Goal: Task Accomplishment & Management: Manage account settings

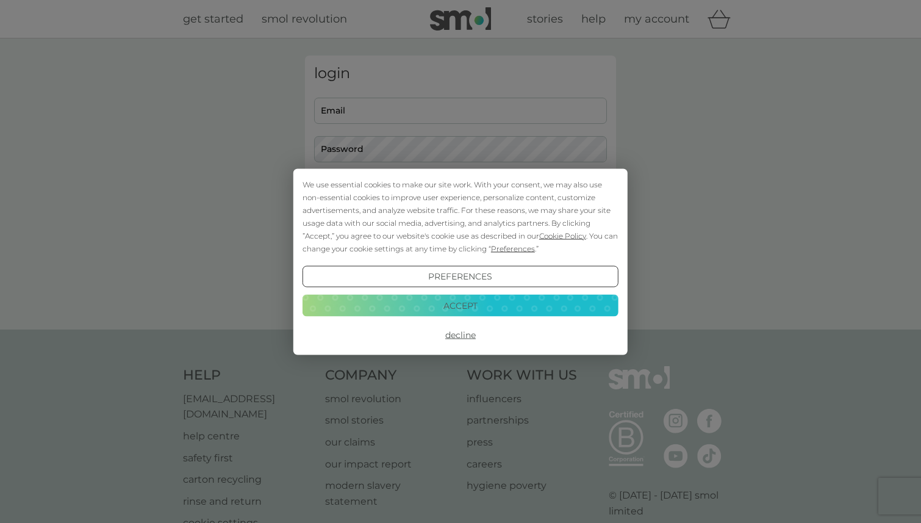
type input "[EMAIL_ADDRESS][DOMAIN_NAME]"
click at [435, 304] on button "Accept" at bounding box center [461, 306] width 316 height 22
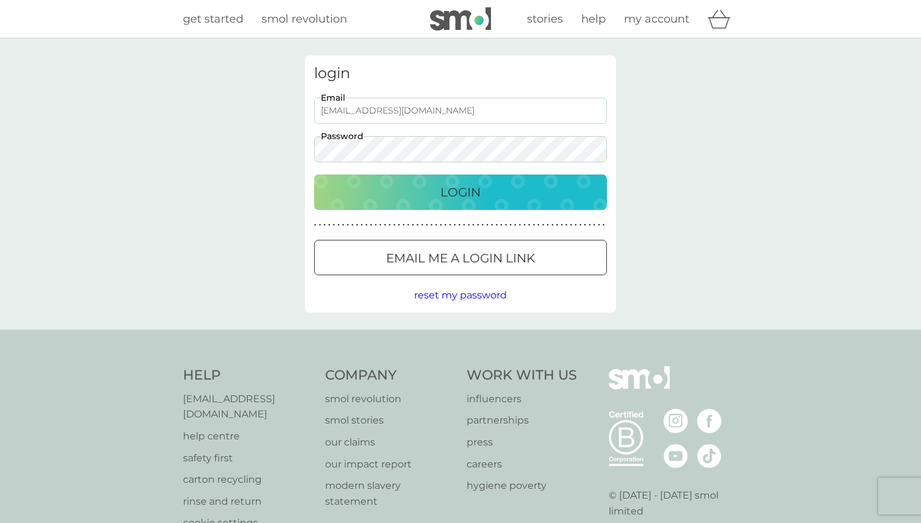
click at [442, 196] on p "Login" at bounding box center [461, 192] width 40 height 20
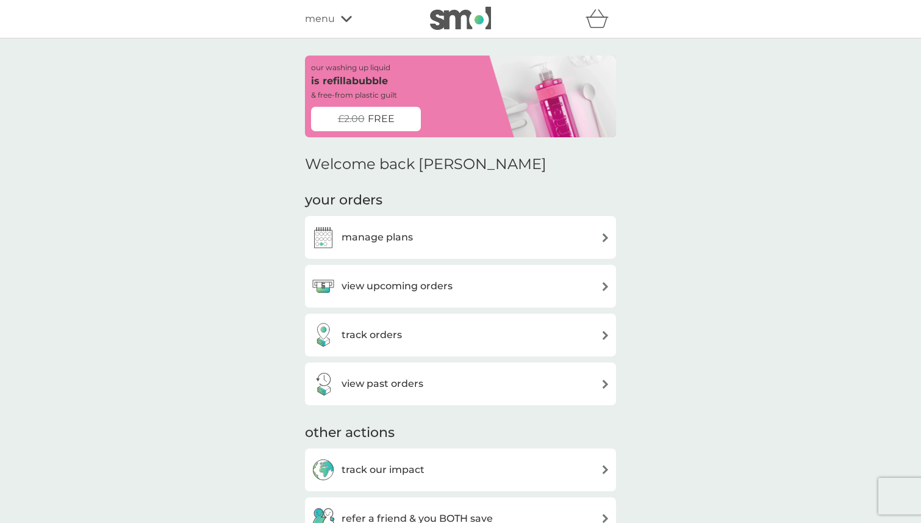
click at [426, 233] on div "manage plans" at bounding box center [460, 237] width 299 height 24
